Goal: Navigation & Orientation: Find specific page/section

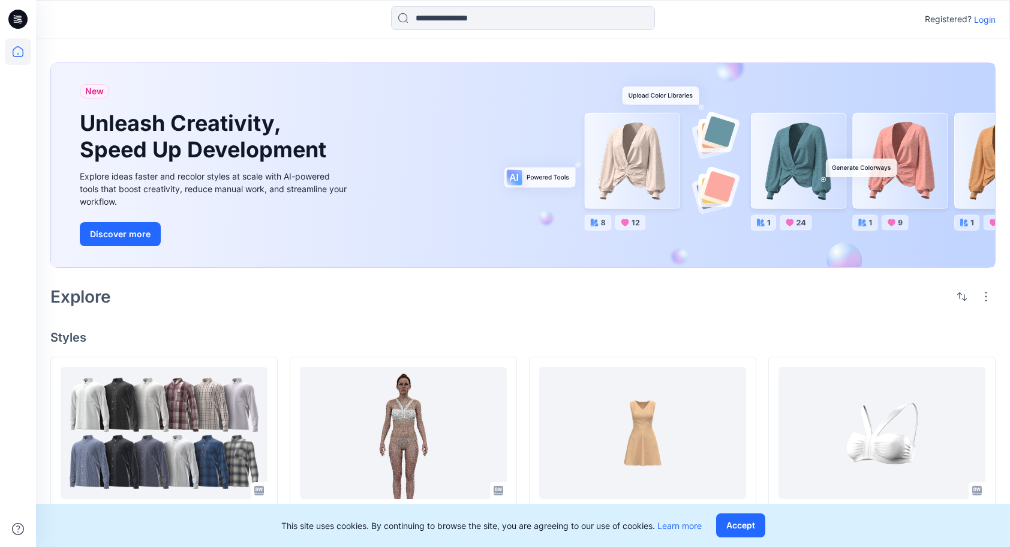
click at [980, 19] on p "Login" at bounding box center [985, 19] width 22 height 13
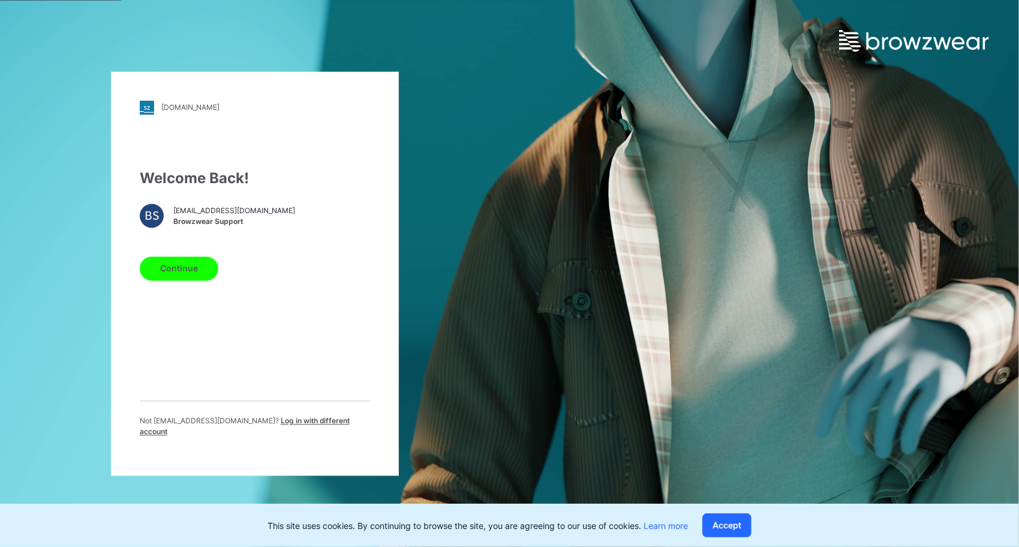
click at [191, 278] on button "Continue" at bounding box center [179, 268] width 79 height 24
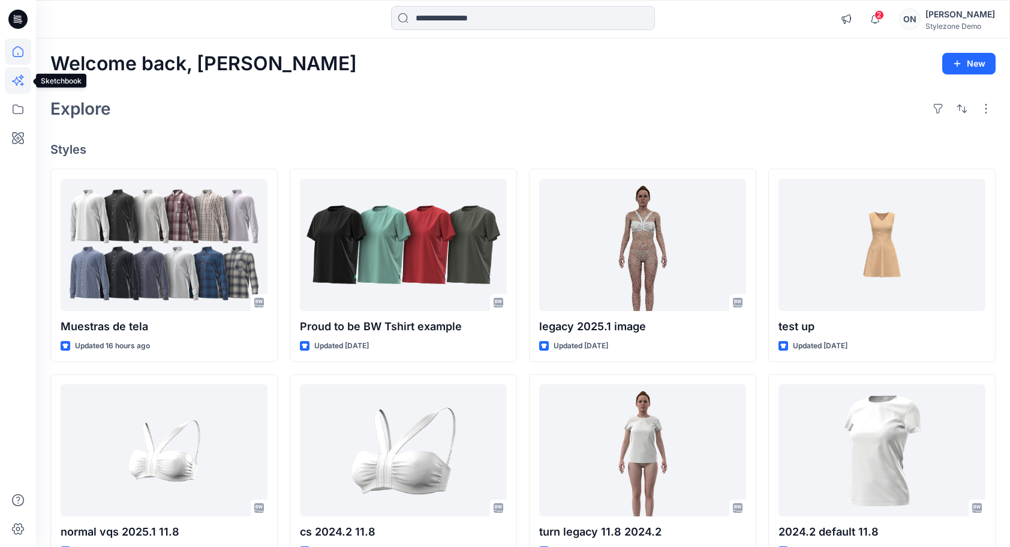
click at [16, 76] on icon at bounding box center [18, 80] width 26 height 26
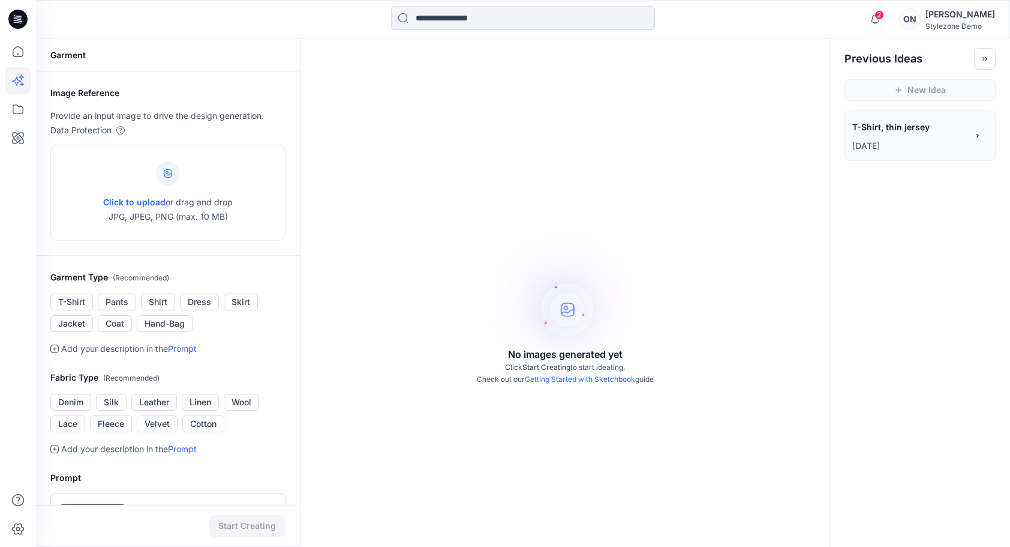
click at [941, 149] on p "[DATE]" at bounding box center [910, 146] width 115 height 14
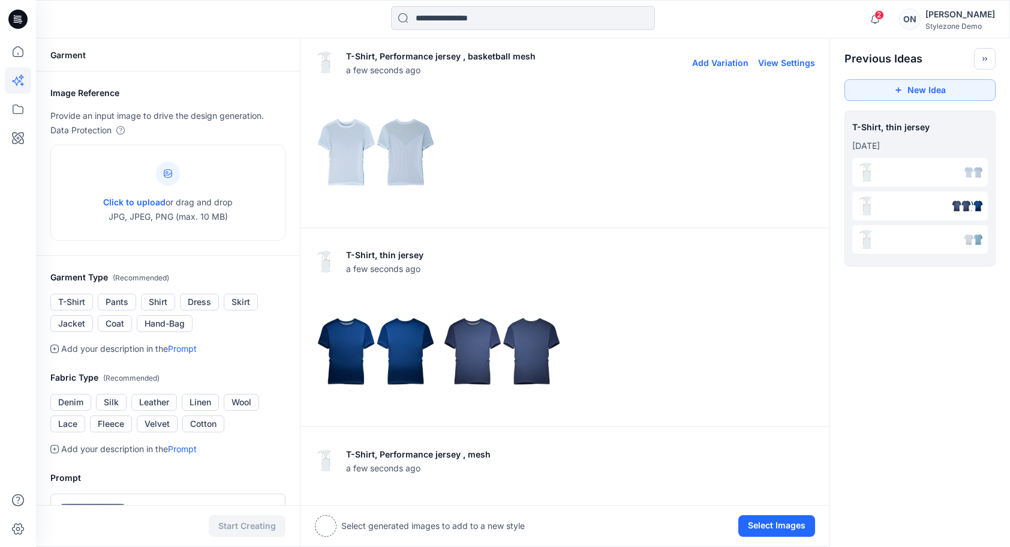
click at [790, 61] on button "View Settings" at bounding box center [786, 63] width 57 height 10
type textarea "**********"
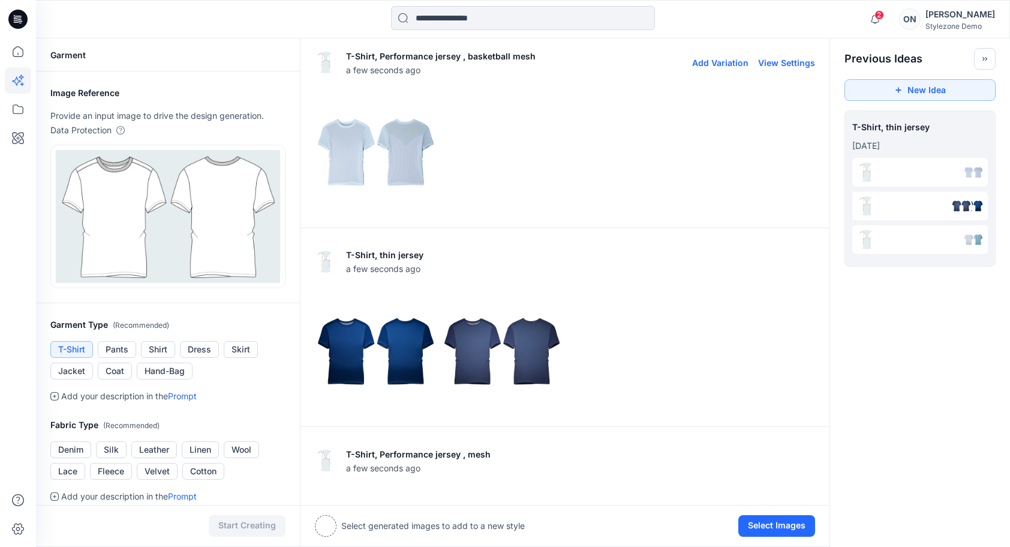
click at [356, 158] on img at bounding box center [376, 152] width 121 height 121
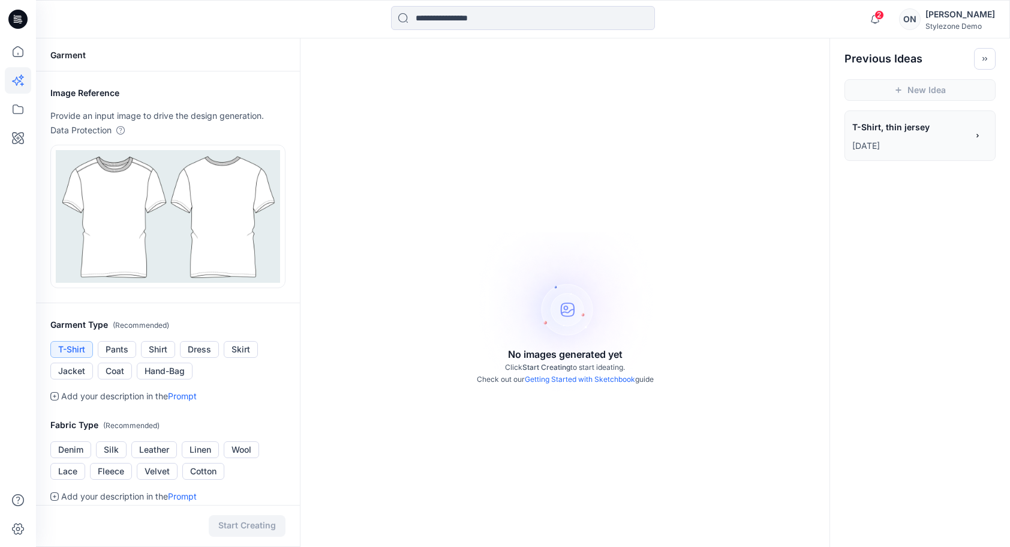
click at [908, 134] on span "T-Shirt, thin jersey" at bounding box center [910, 126] width 114 height 17
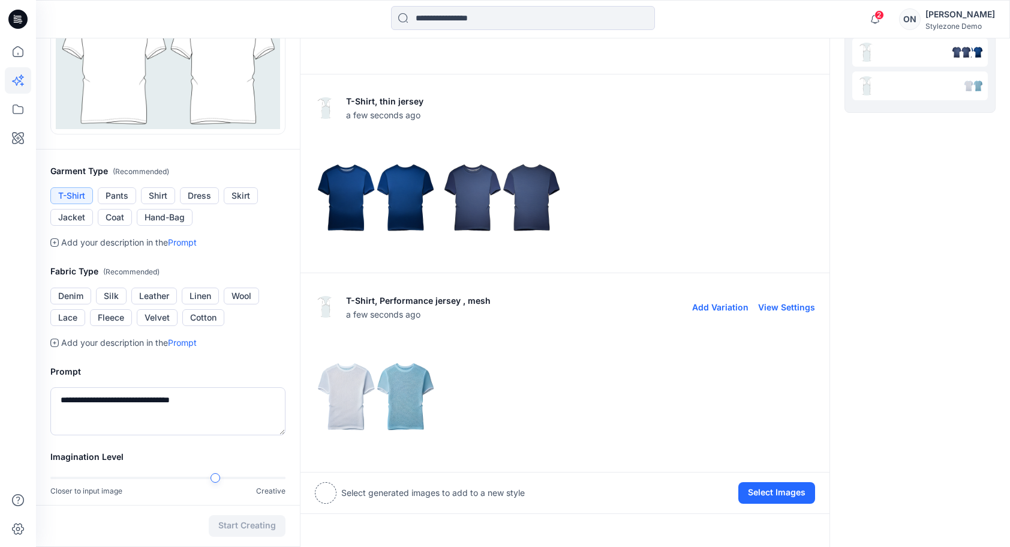
scroll to position [60, 0]
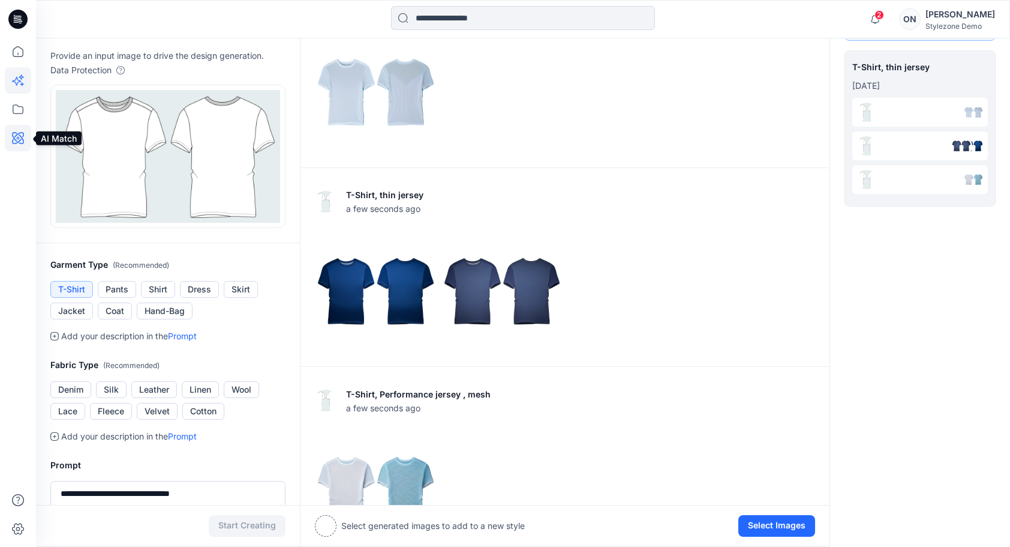
click at [19, 139] on icon at bounding box center [18, 138] width 26 height 26
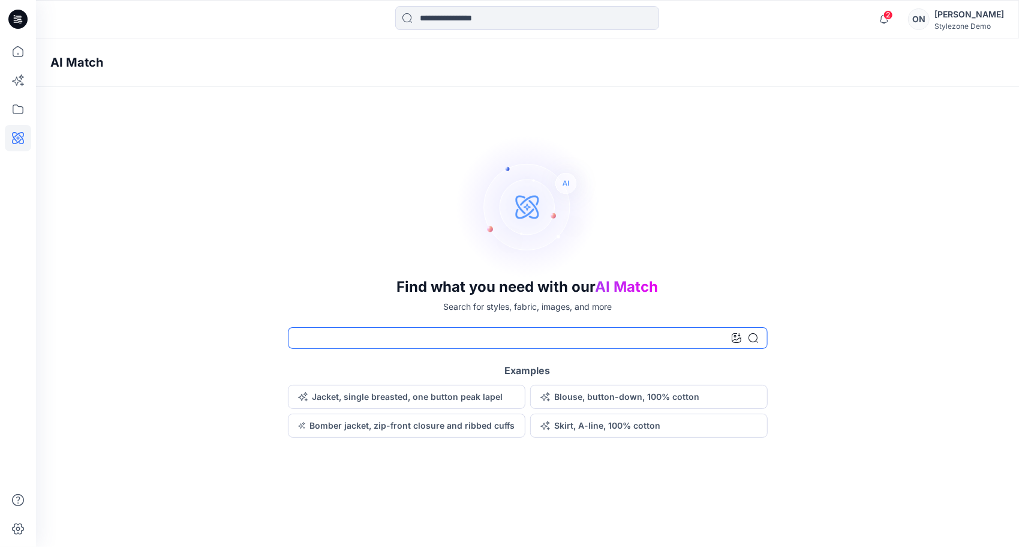
click at [394, 337] on input at bounding box center [528, 338] width 480 height 22
click at [735, 342] on icon at bounding box center [737, 338] width 10 height 10
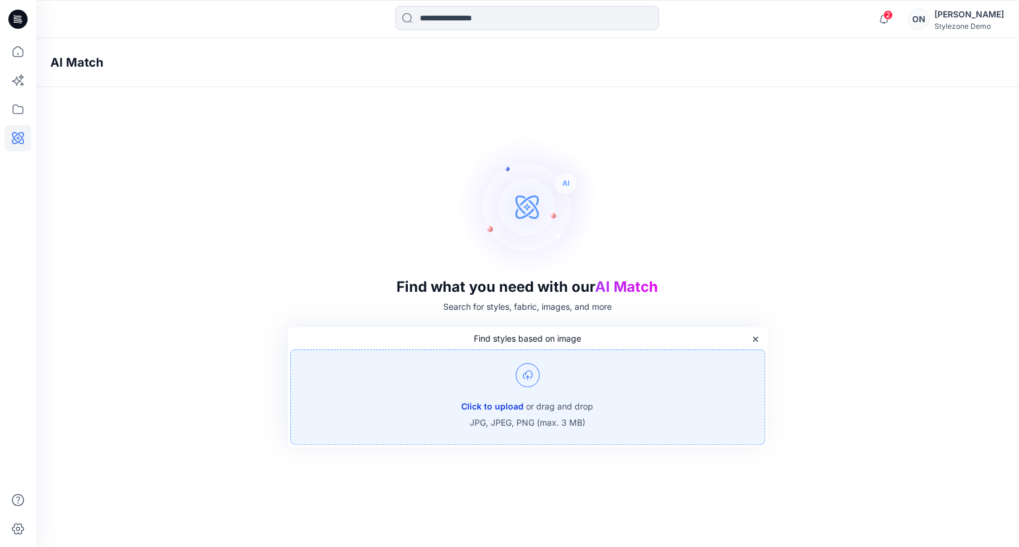
click at [517, 404] on button "Click to upload" at bounding box center [493, 406] width 62 height 14
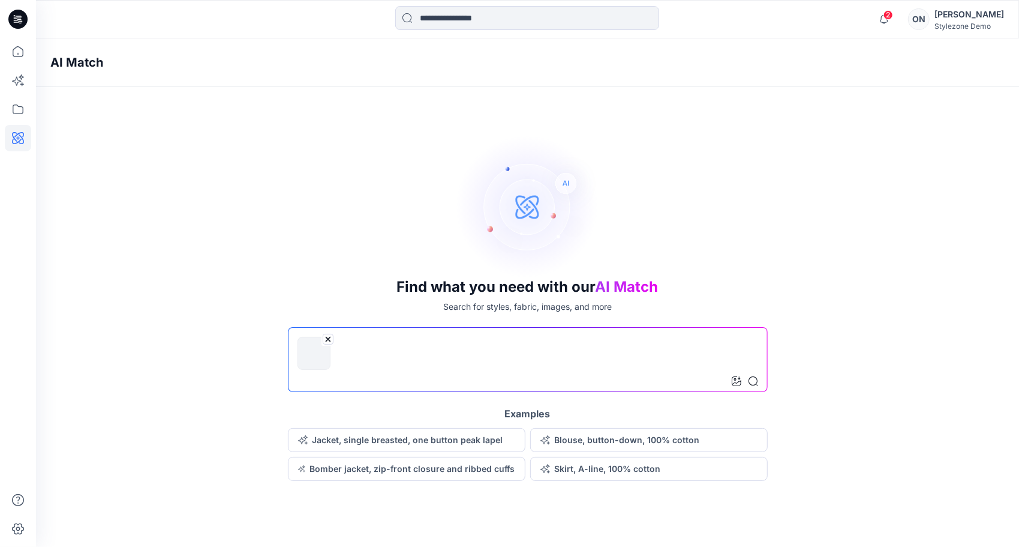
click at [376, 350] on input at bounding box center [528, 359] width 480 height 65
type input "**********"
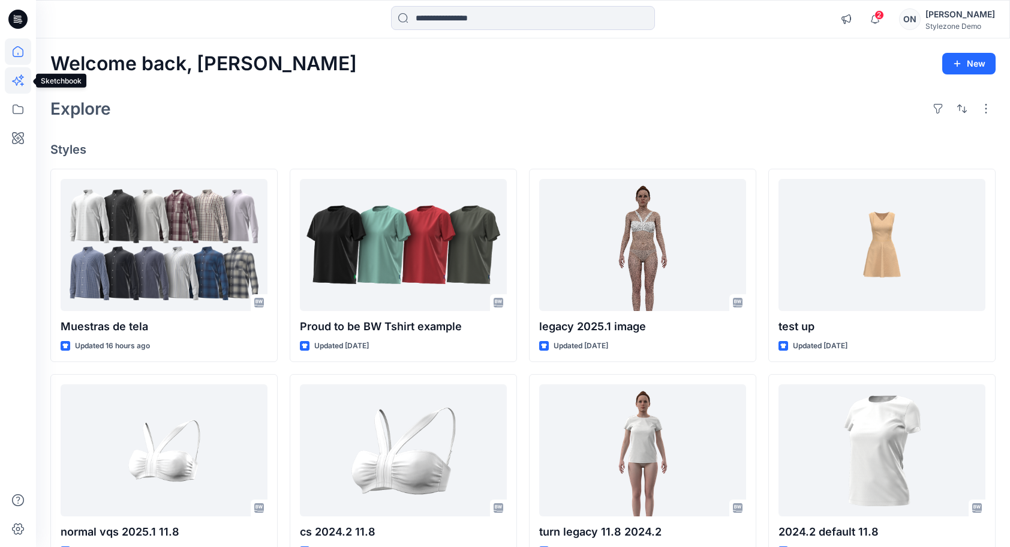
click at [20, 85] on icon at bounding box center [18, 80] width 26 height 26
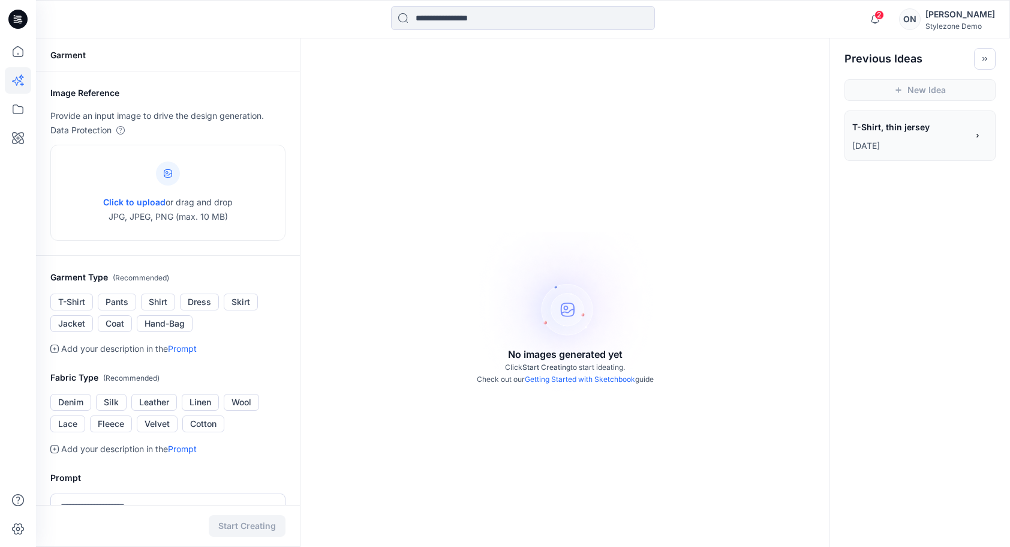
click at [926, 145] on p "2 days ago" at bounding box center [910, 146] width 115 height 14
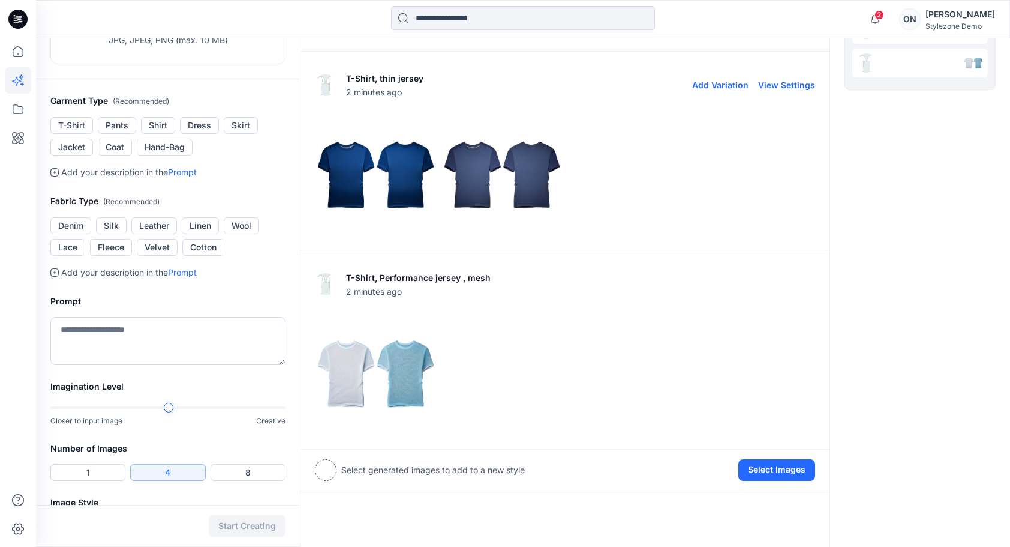
scroll to position [180, 0]
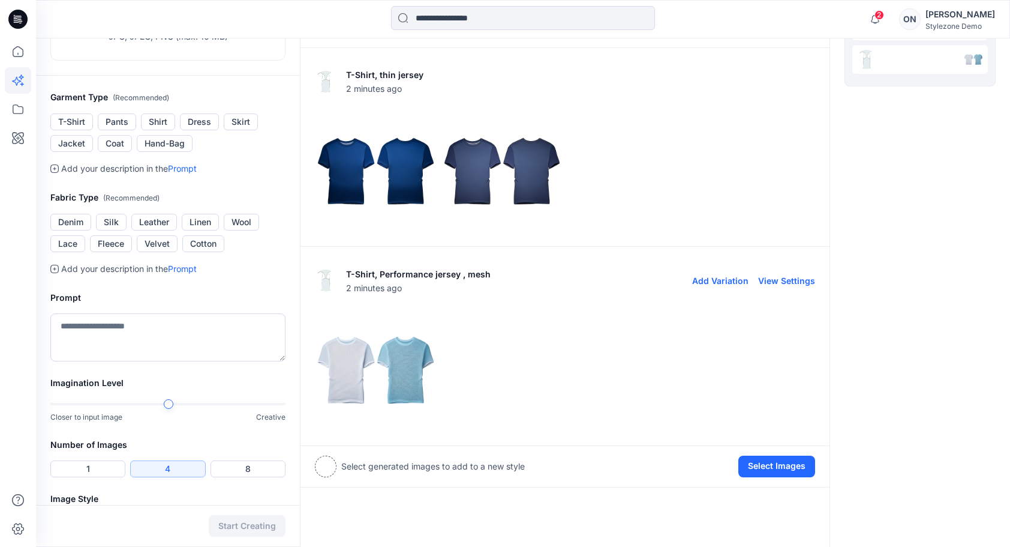
click at [784, 280] on button "View Settings" at bounding box center [786, 280] width 57 height 10
type textarea "**********"
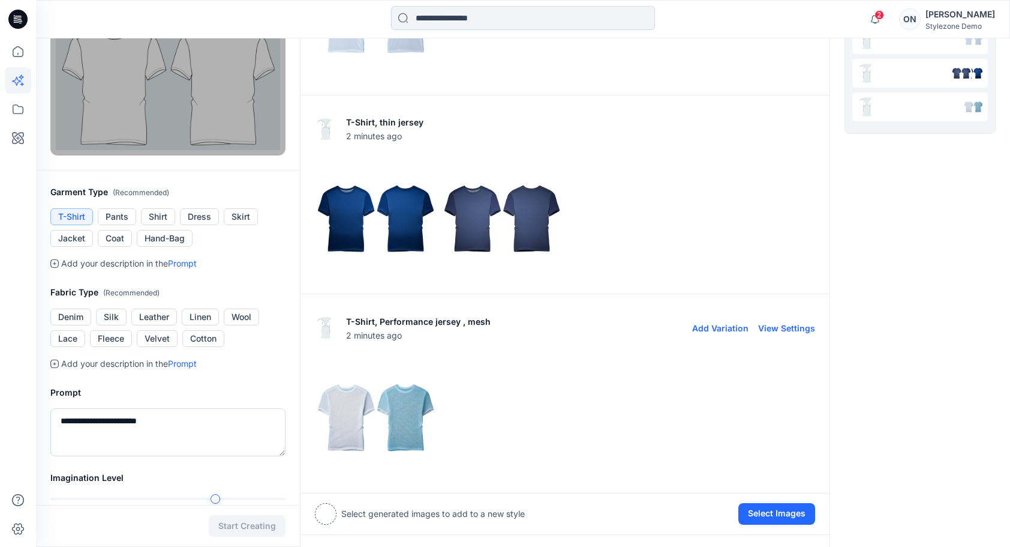
scroll to position [0, 0]
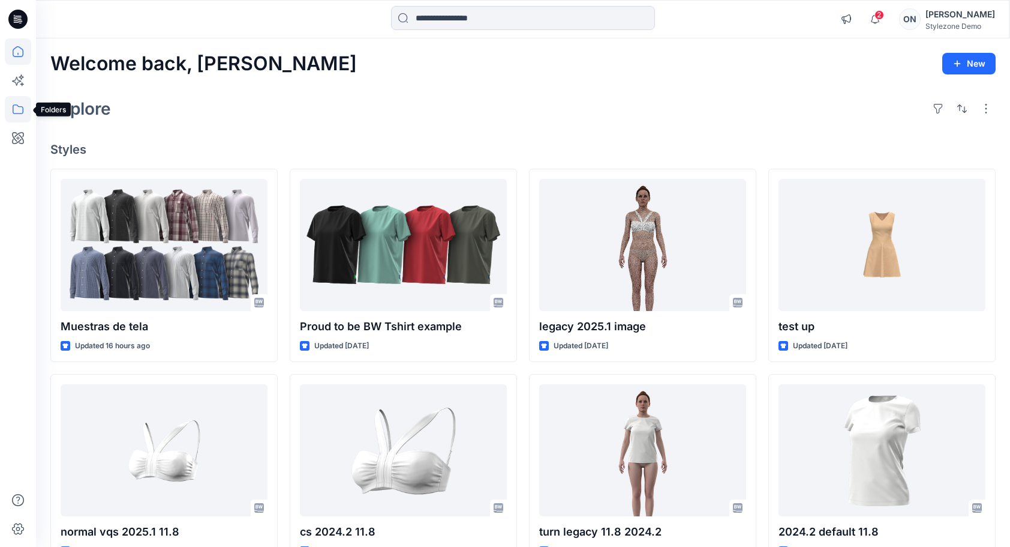
click at [22, 111] on icon at bounding box center [18, 109] width 26 height 26
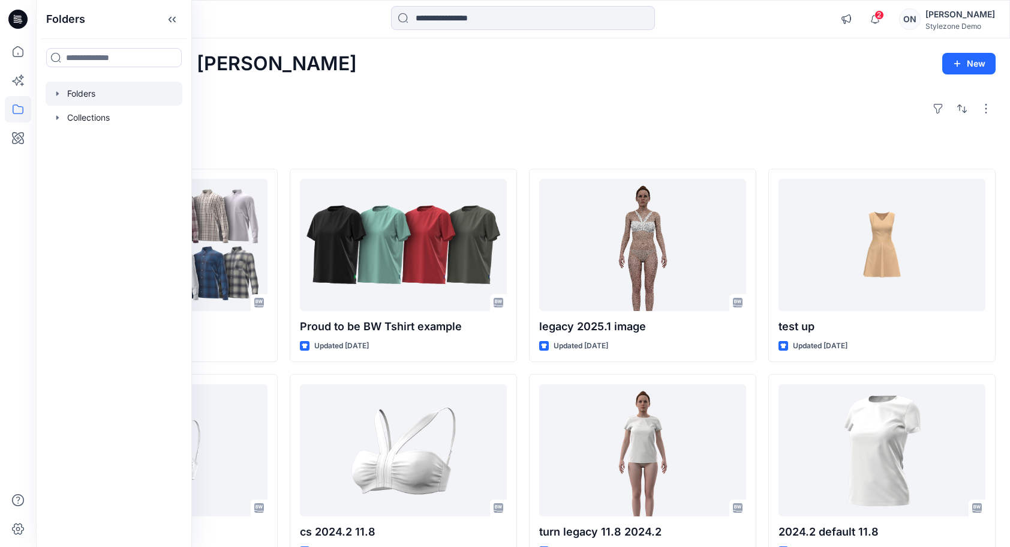
click at [77, 93] on div at bounding box center [114, 94] width 137 height 24
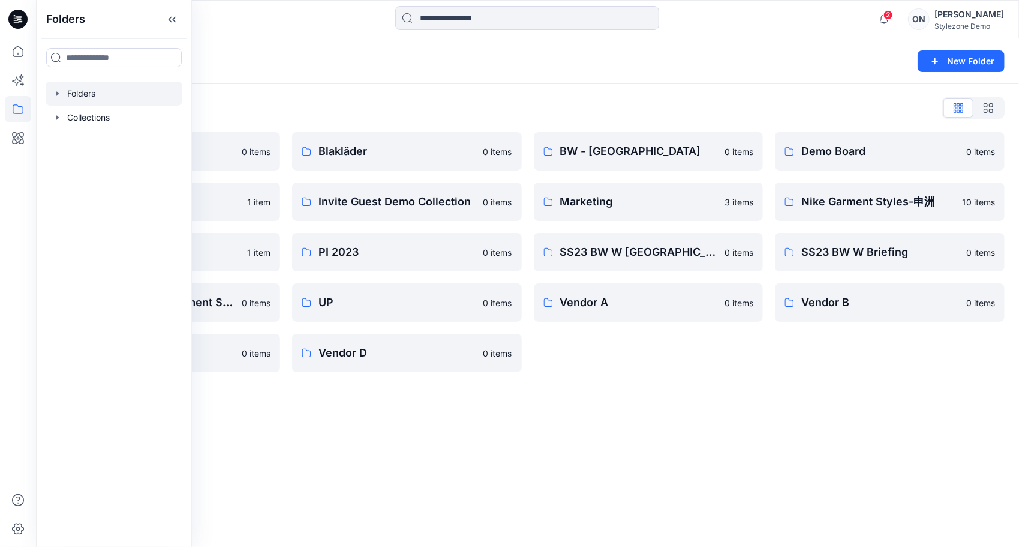
click at [56, 94] on icon "button" at bounding box center [57, 93] width 2 height 4
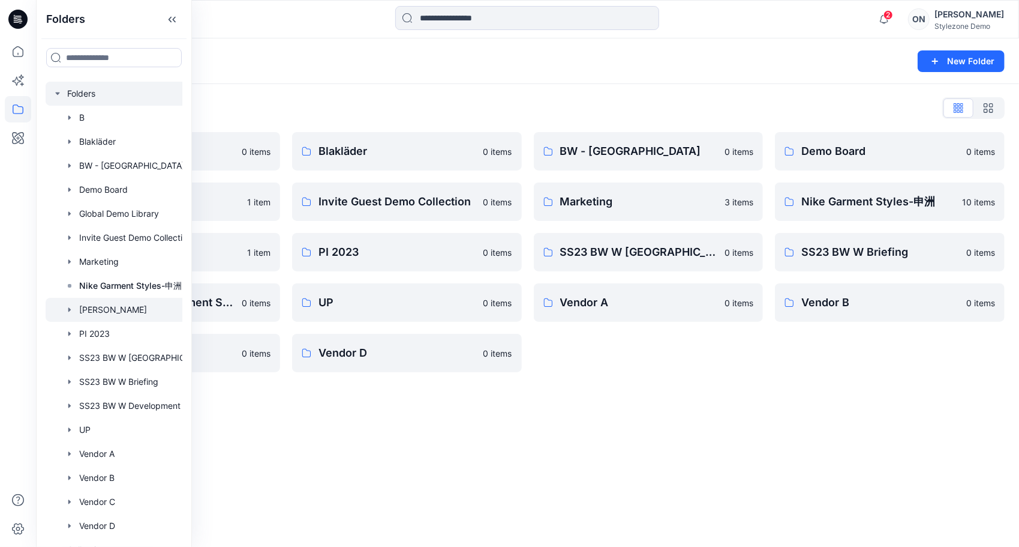
click at [101, 310] on div at bounding box center [130, 310] width 168 height 24
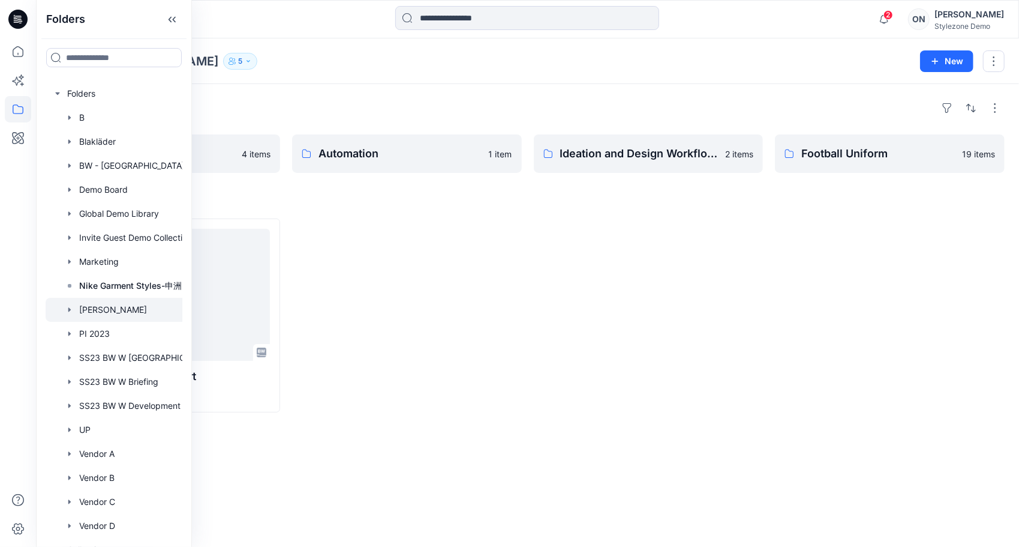
click at [772, 402] on div "Loading... Turqoise color story tshirt Updated a month ago" at bounding box center [527, 315] width 955 height 194
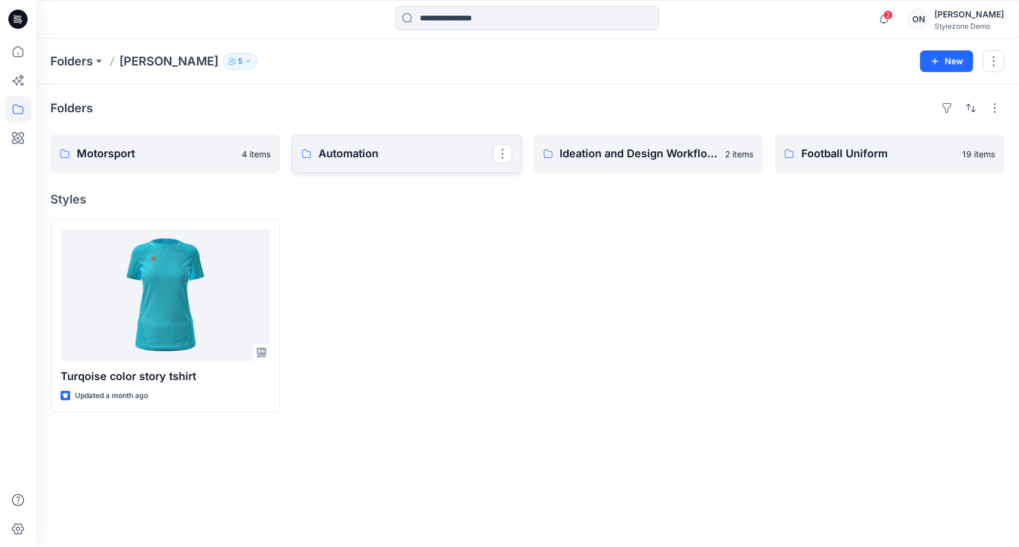
click at [387, 157] on p "Automation" at bounding box center [406, 153] width 175 height 17
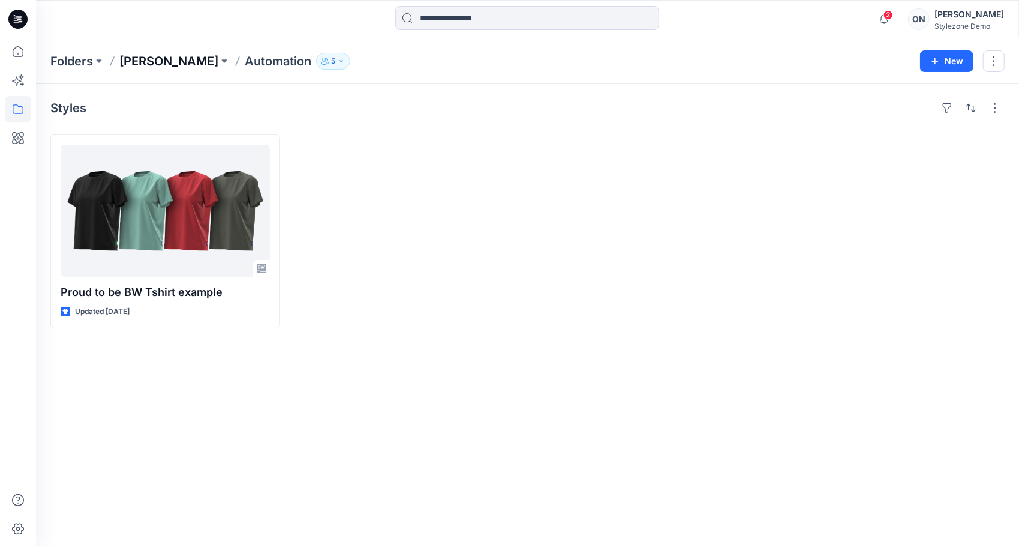
click at [163, 64] on p "[PERSON_NAME]" at bounding box center [168, 61] width 99 height 17
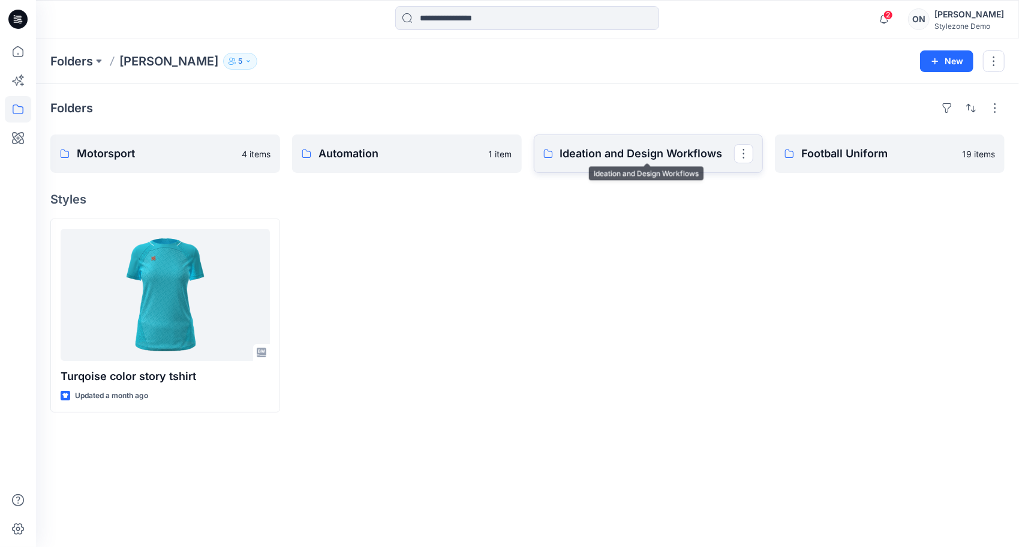
click at [614, 155] on p "Ideation and Design Workflows" at bounding box center [647, 153] width 175 height 17
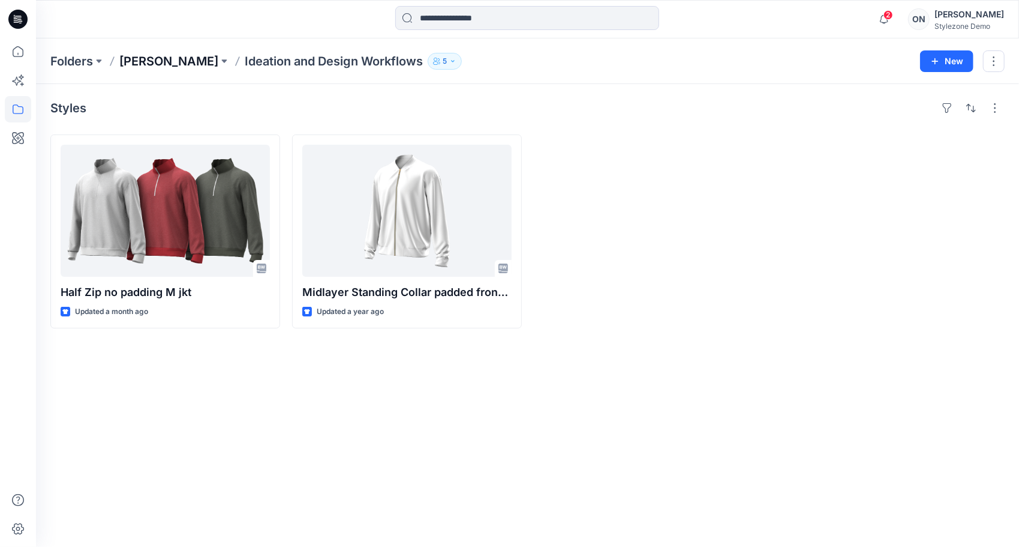
click at [154, 62] on p "[PERSON_NAME]" at bounding box center [168, 61] width 99 height 17
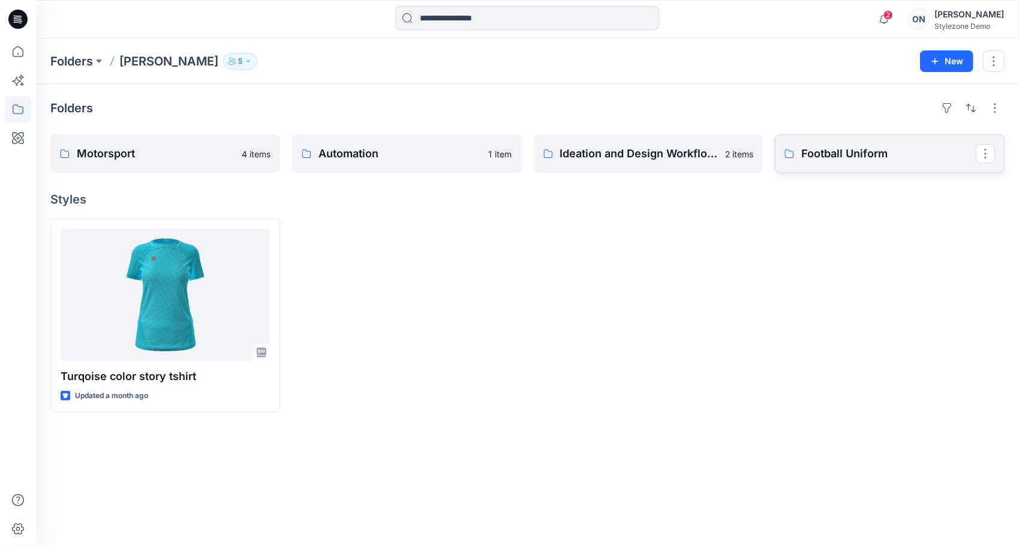
click at [842, 159] on p "Football Uniform" at bounding box center [889, 153] width 175 height 17
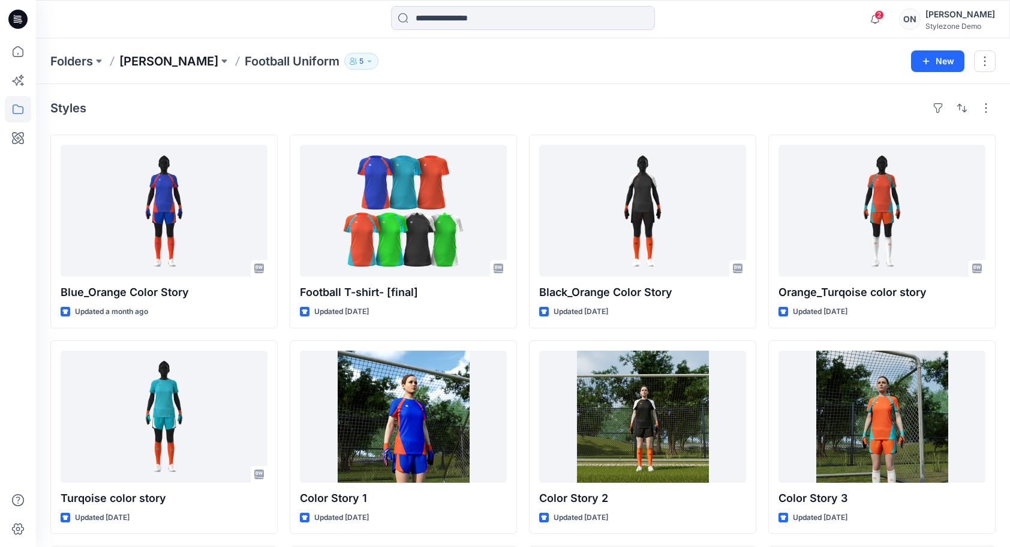
click at [158, 64] on p "[PERSON_NAME]" at bounding box center [168, 61] width 99 height 17
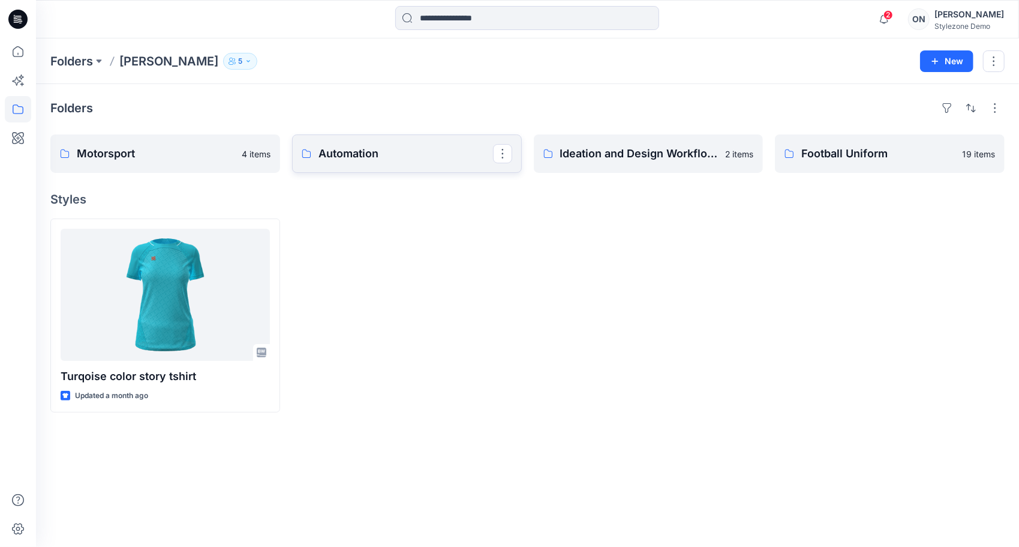
click at [365, 154] on p "Automation" at bounding box center [406, 153] width 175 height 17
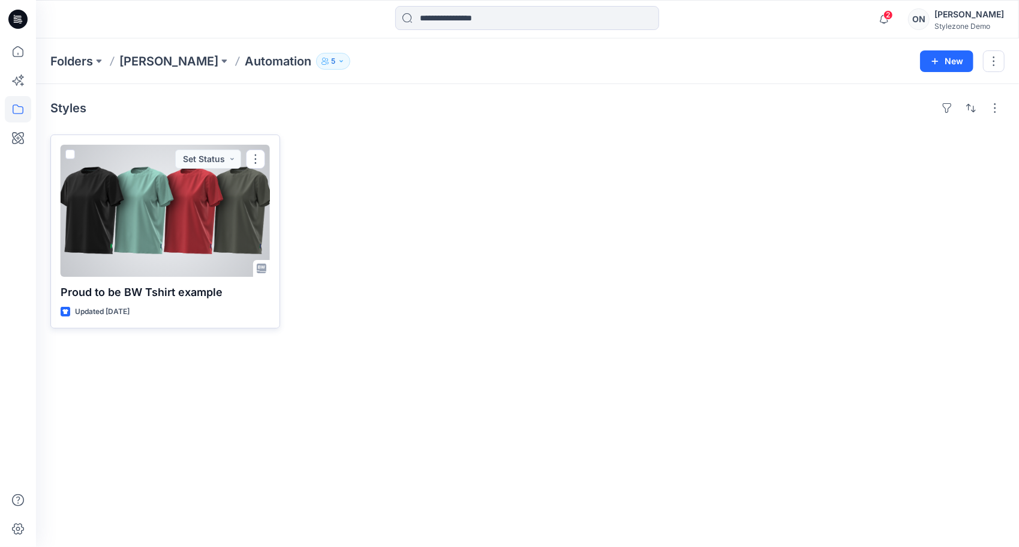
click at [200, 235] on div at bounding box center [165, 211] width 209 height 132
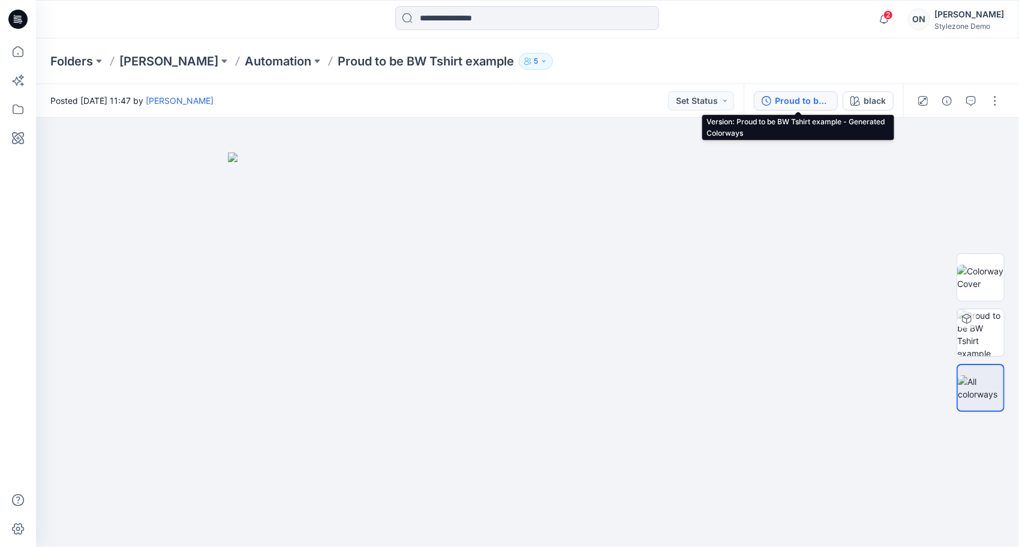
click at [808, 107] on button "Proud to be BW Tshirt example - Generated Colorways" at bounding box center [796, 100] width 84 height 19
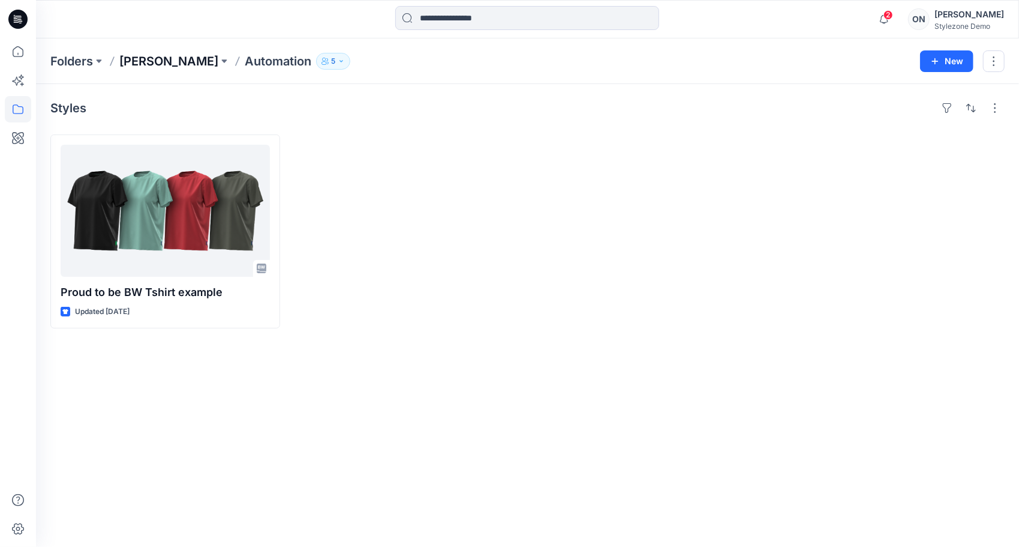
click at [160, 63] on p "[PERSON_NAME]" at bounding box center [168, 61] width 99 height 17
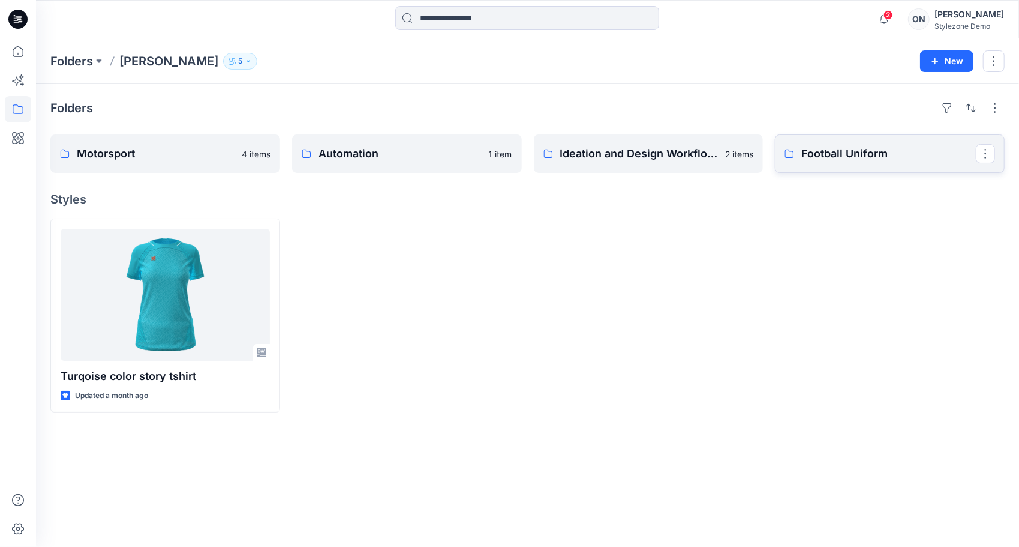
click at [890, 156] on p "Football Uniform" at bounding box center [889, 153] width 175 height 17
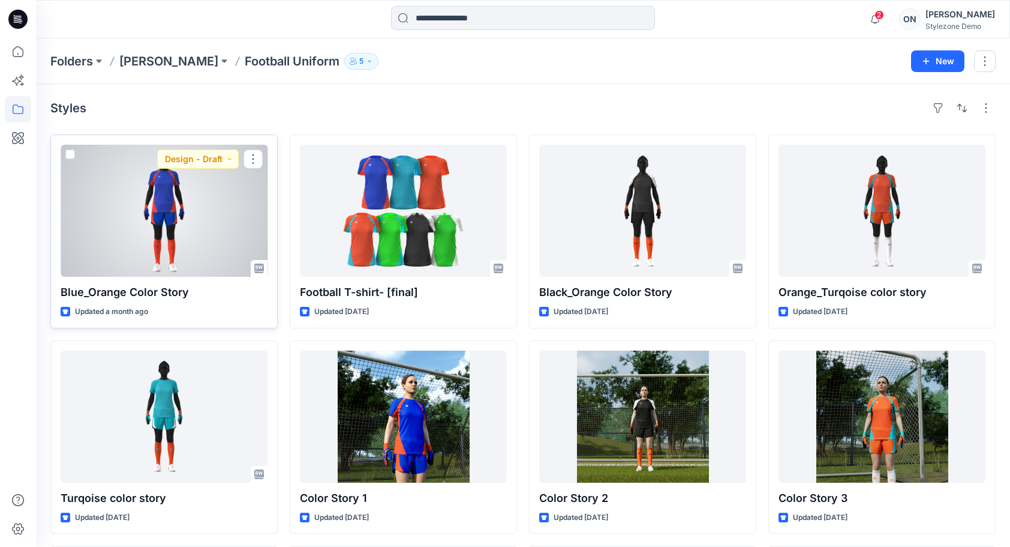
click at [216, 211] on div at bounding box center [164, 211] width 207 height 132
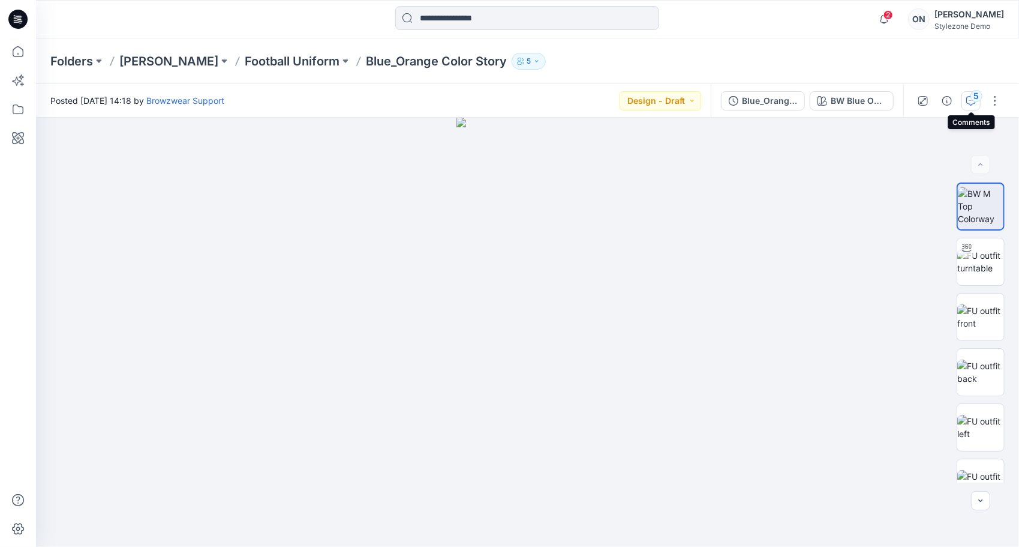
click at [971, 104] on icon "button" at bounding box center [972, 101] width 10 height 10
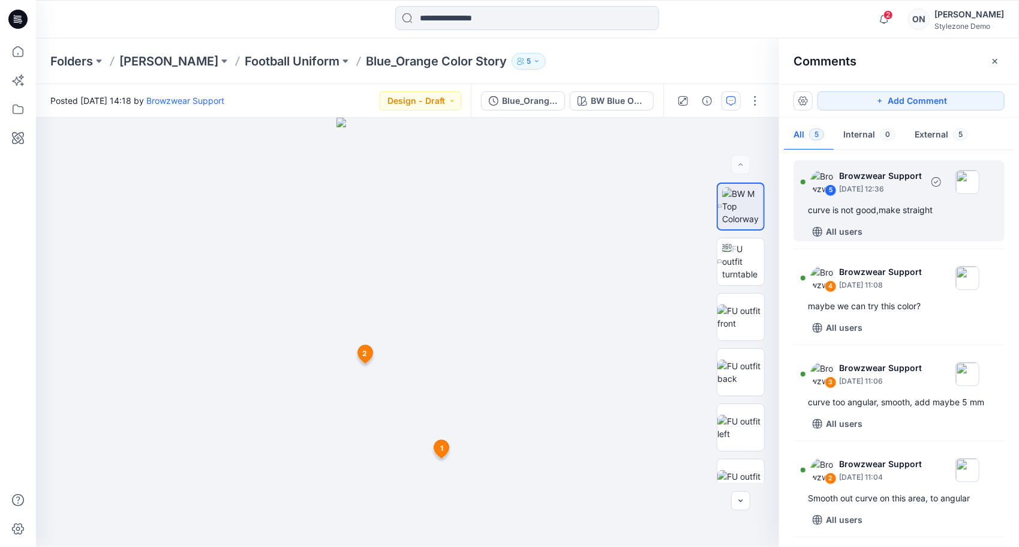
click at [880, 196] on div "5 Browzwear Support July 04, 2025 12:36" at bounding box center [890, 181] width 179 height 33
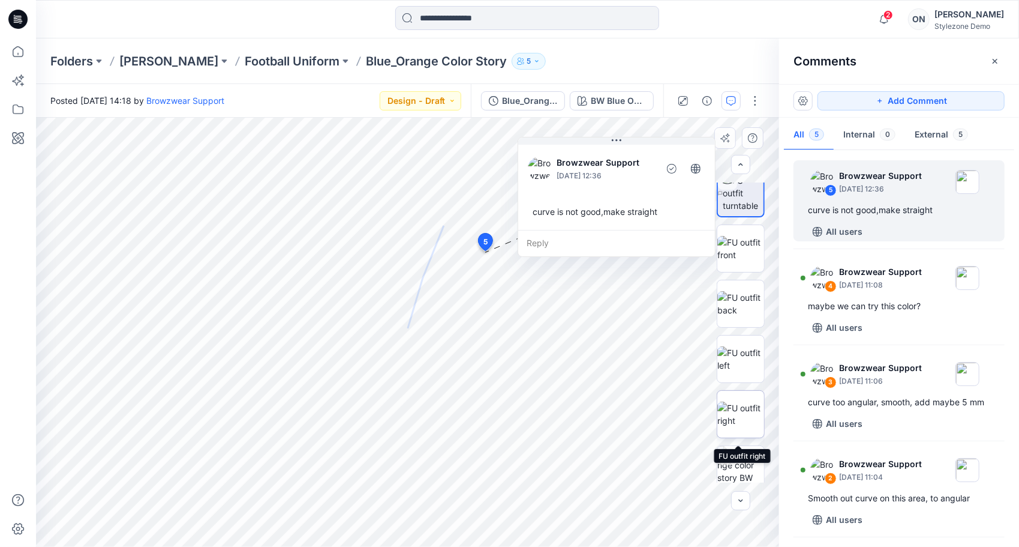
scroll to position [79, 0]
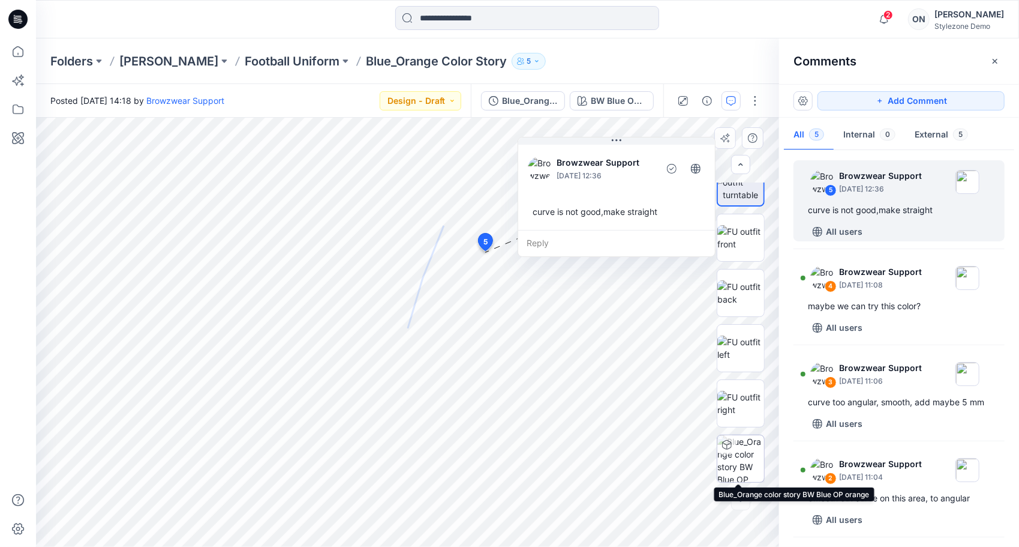
click at [744, 456] on img at bounding box center [741, 458] width 47 height 47
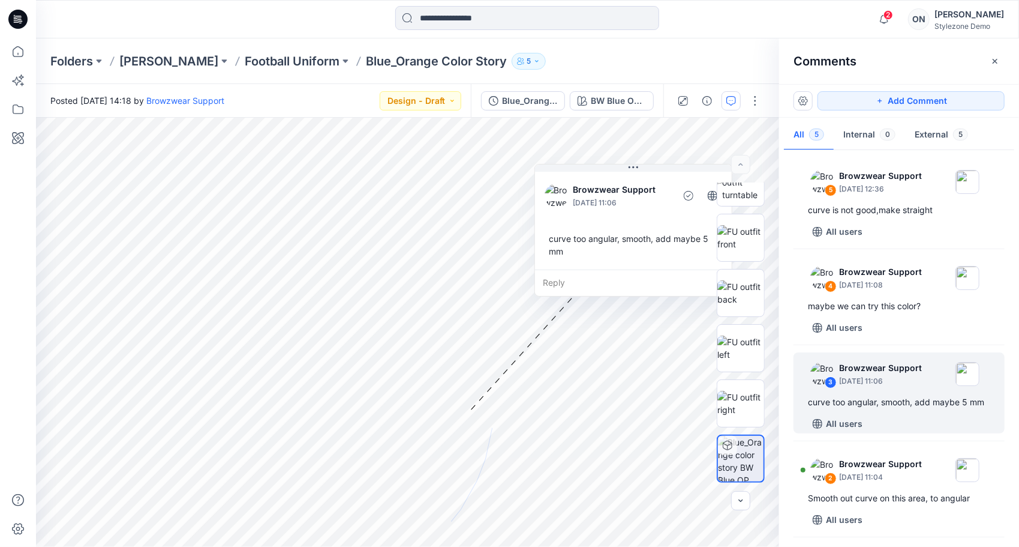
scroll to position [0, 0]
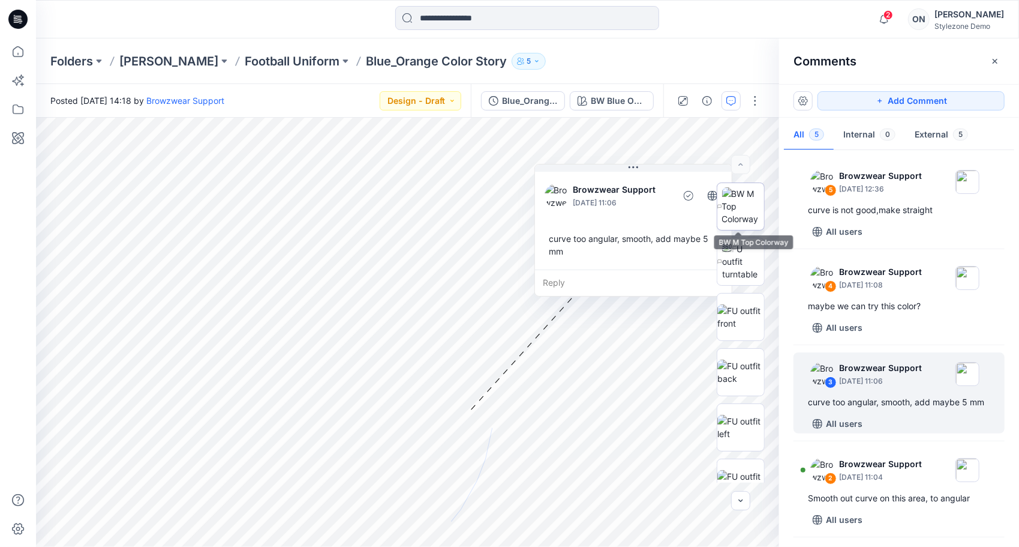
click at [742, 205] on img at bounding box center [743, 206] width 42 height 38
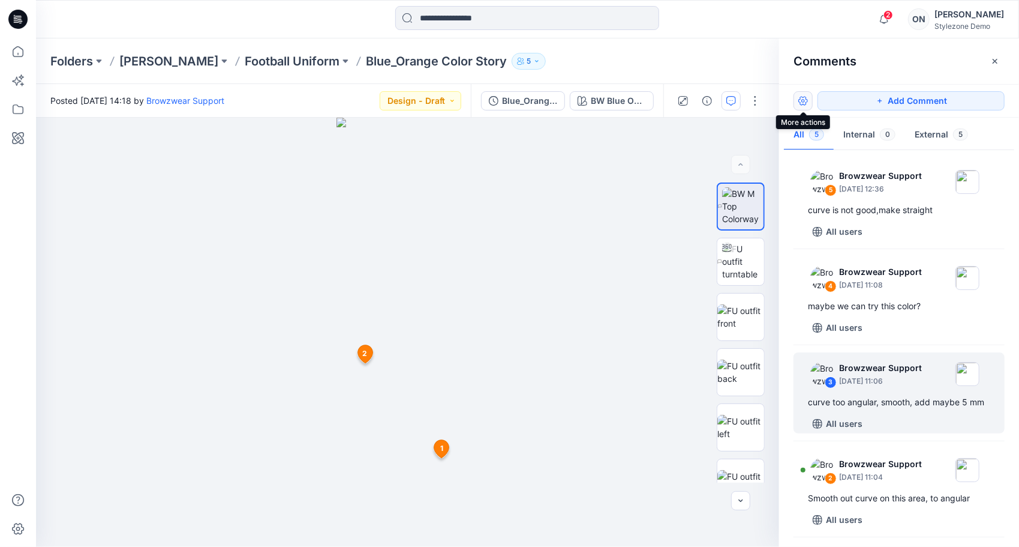
click at [803, 101] on button "button" at bounding box center [803, 100] width 19 height 19
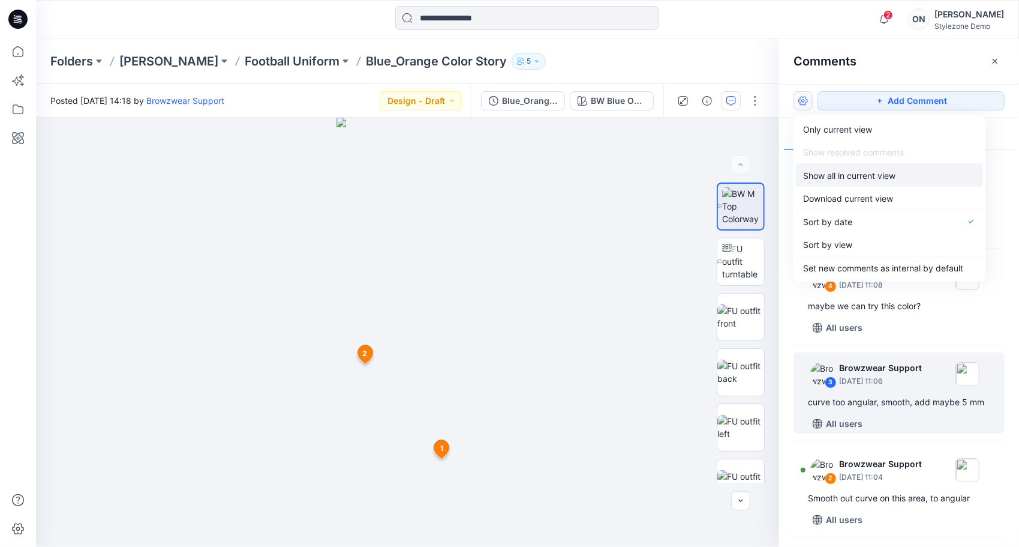
click at [841, 177] on p "Show all in current view" at bounding box center [849, 175] width 92 height 13
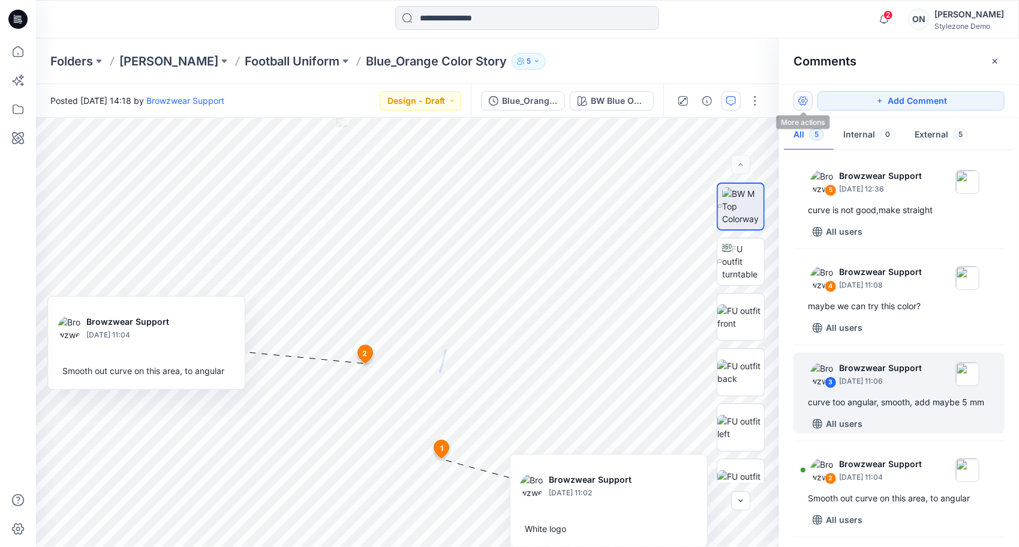
click at [804, 97] on button "button" at bounding box center [803, 100] width 19 height 19
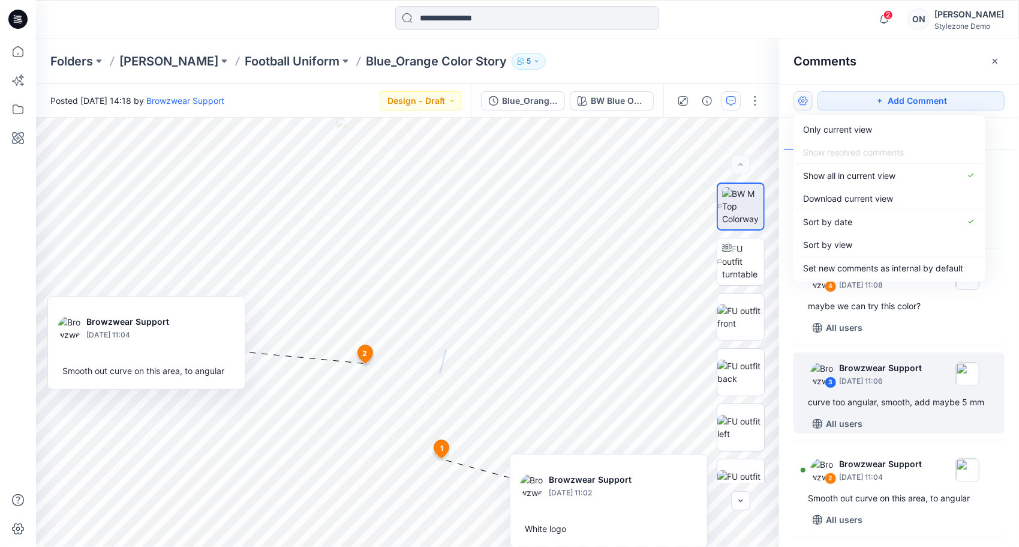
click at [731, 49] on div "Folders Olga Nagula Football Uniform Blue_Orange Color Story 5" at bounding box center [527, 61] width 983 height 46
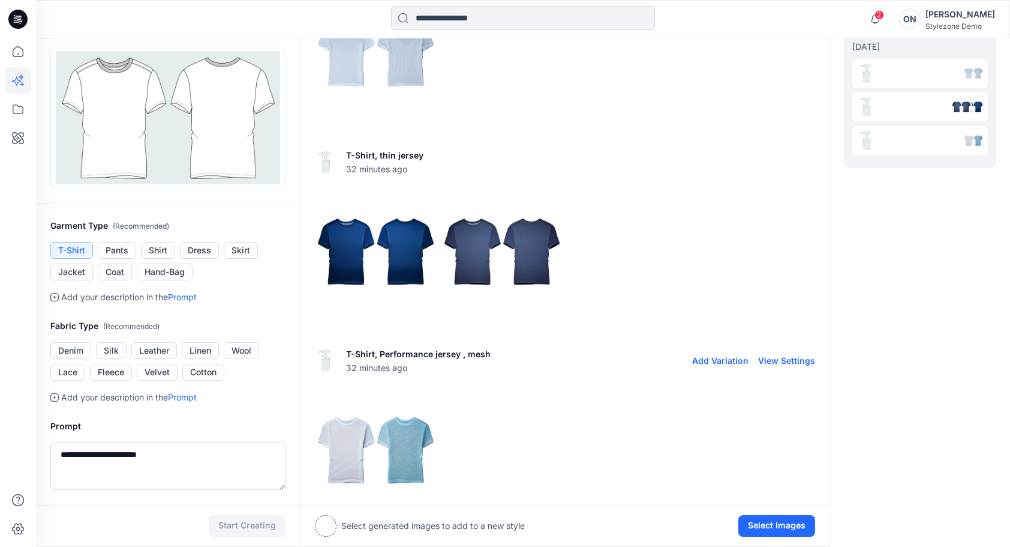
scroll to position [120, 0]
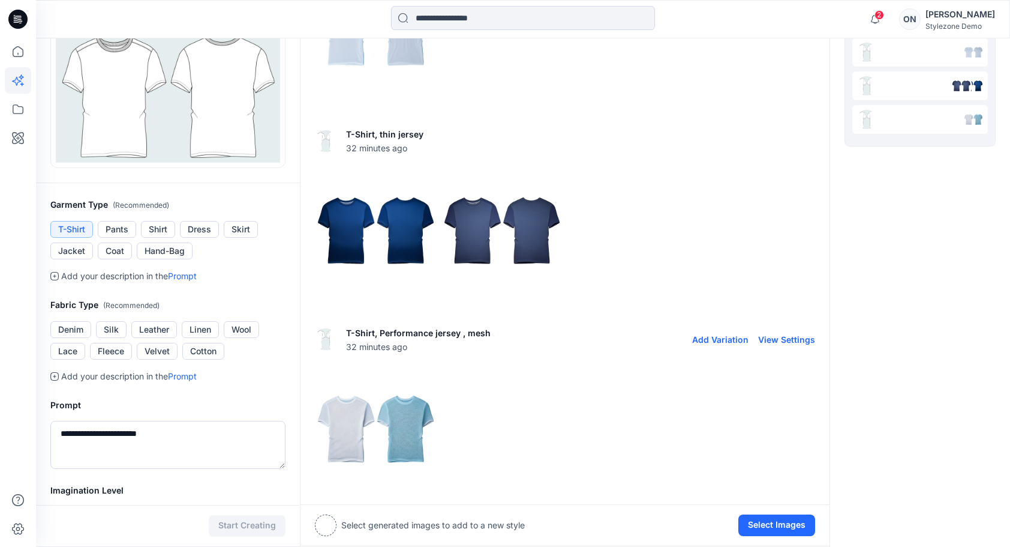
click at [414, 430] on img at bounding box center [376, 428] width 121 height 121
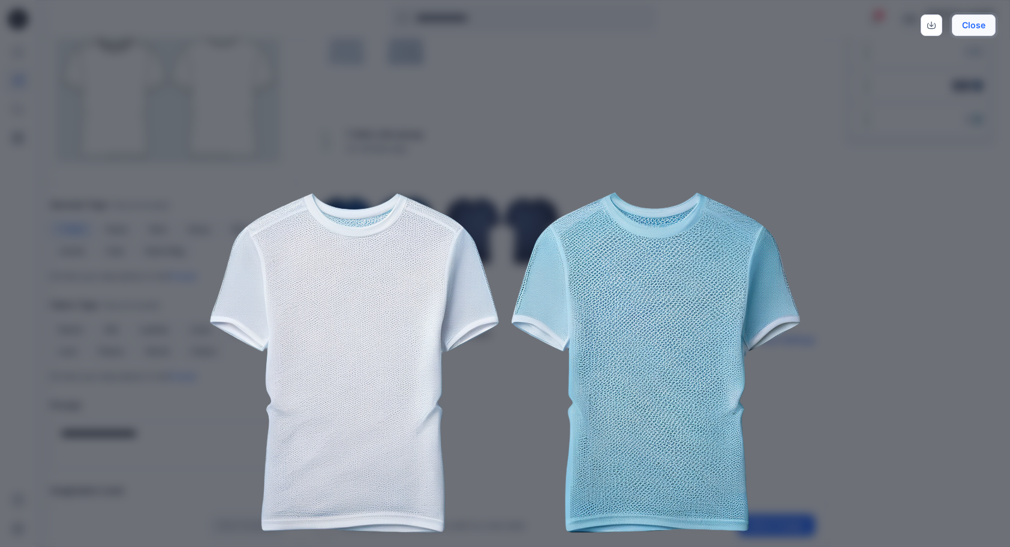
click at [985, 28] on button "Close" at bounding box center [974, 25] width 44 height 22
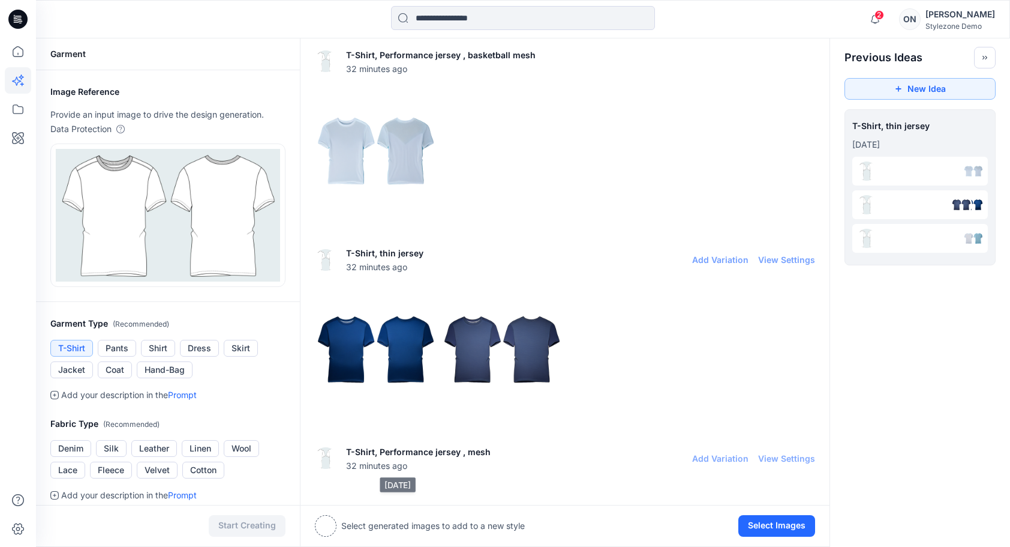
scroll to position [0, 0]
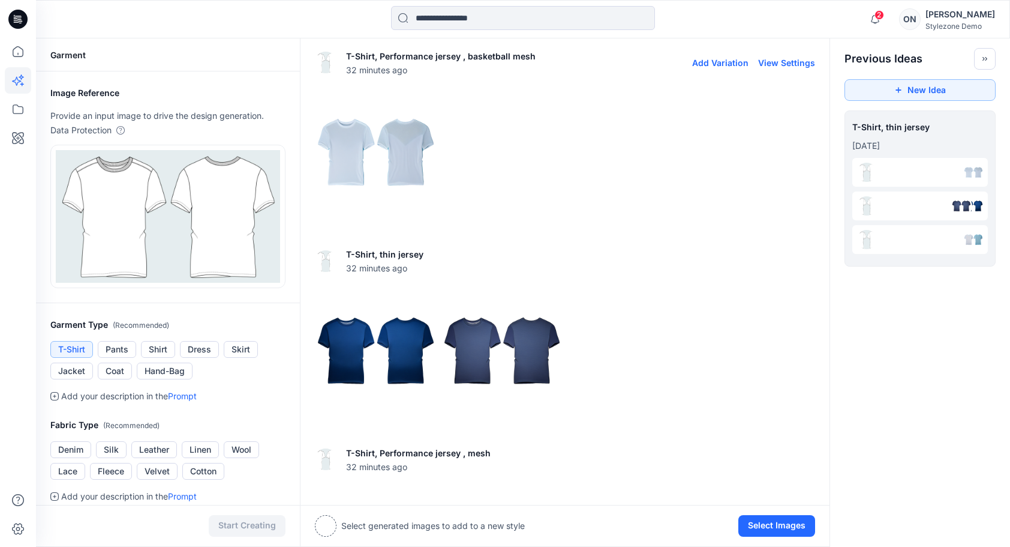
click at [386, 154] on img at bounding box center [376, 152] width 121 height 121
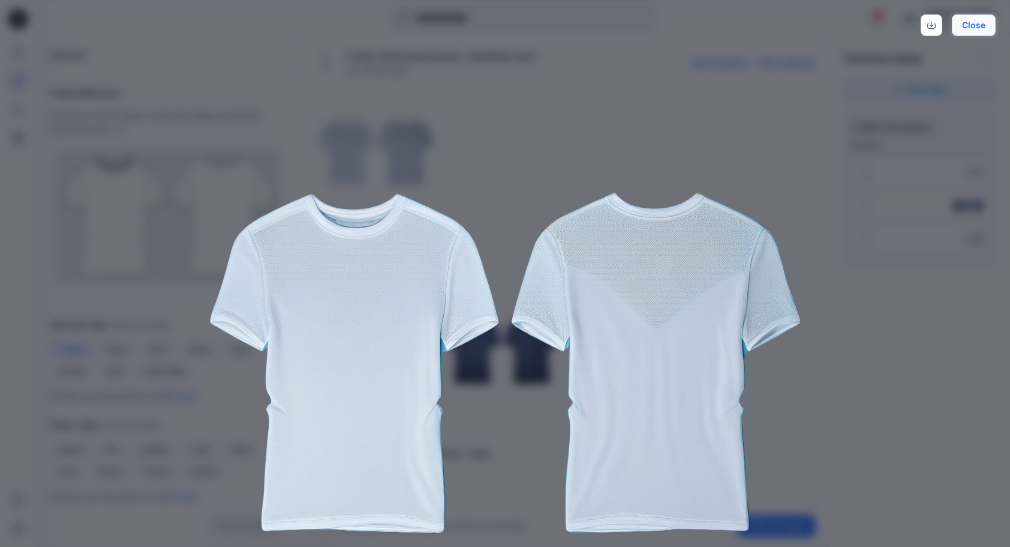
click at [991, 26] on button "Close" at bounding box center [974, 25] width 44 height 22
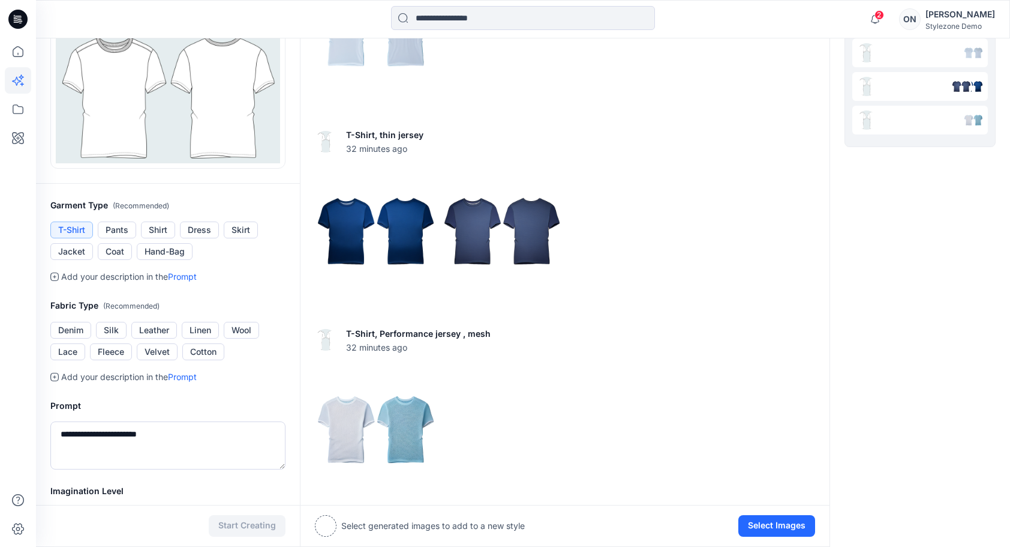
scroll to position [120, 0]
click at [347, 227] on img at bounding box center [376, 230] width 121 height 121
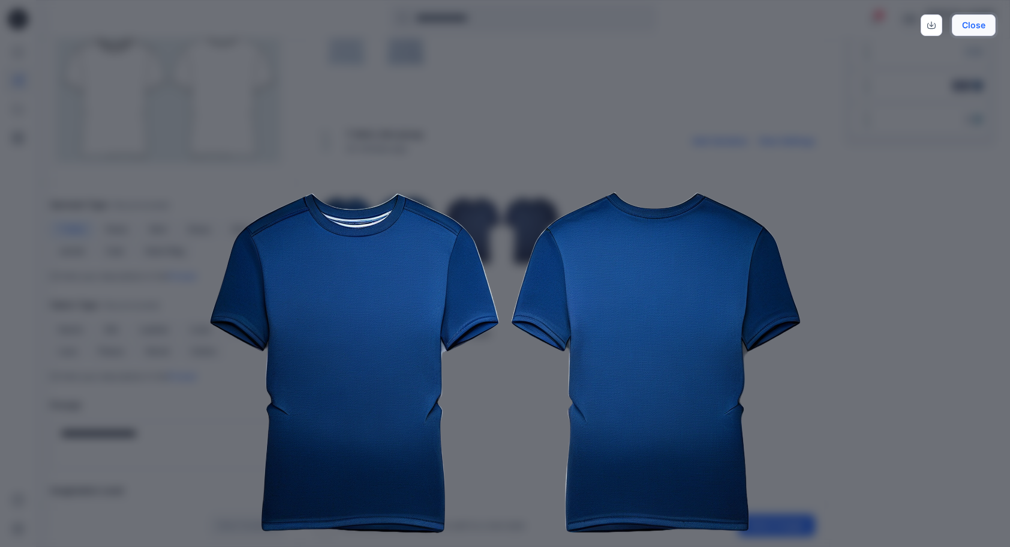
click at [983, 27] on button "Close" at bounding box center [974, 25] width 44 height 22
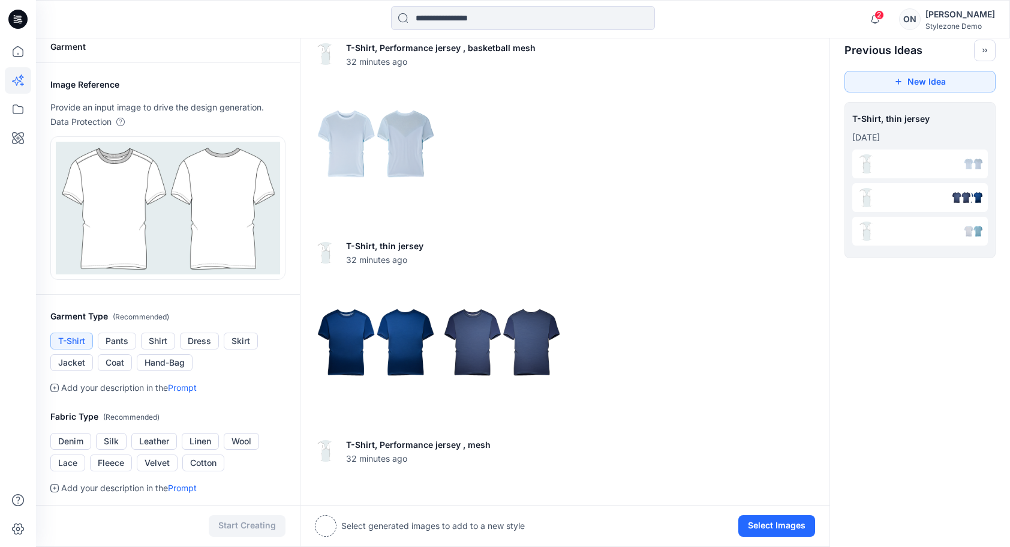
scroll to position [0, 0]
